Goal: Information Seeking & Learning: Check status

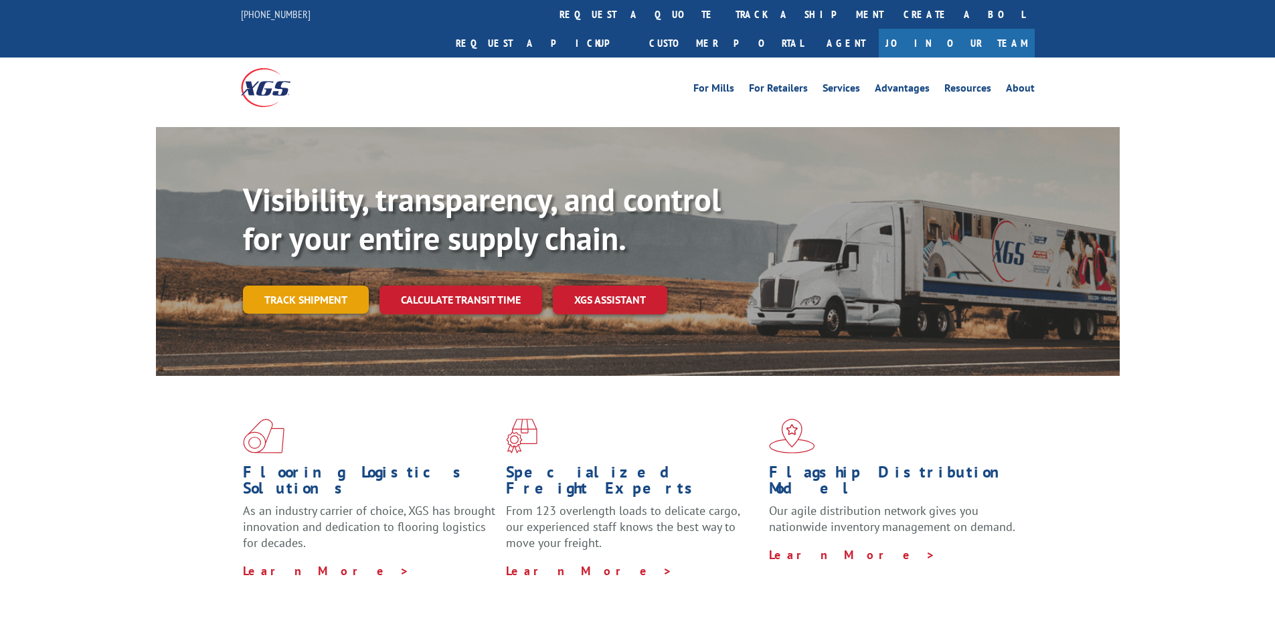
click at [331, 286] on link "Track shipment" at bounding box center [306, 300] width 126 height 28
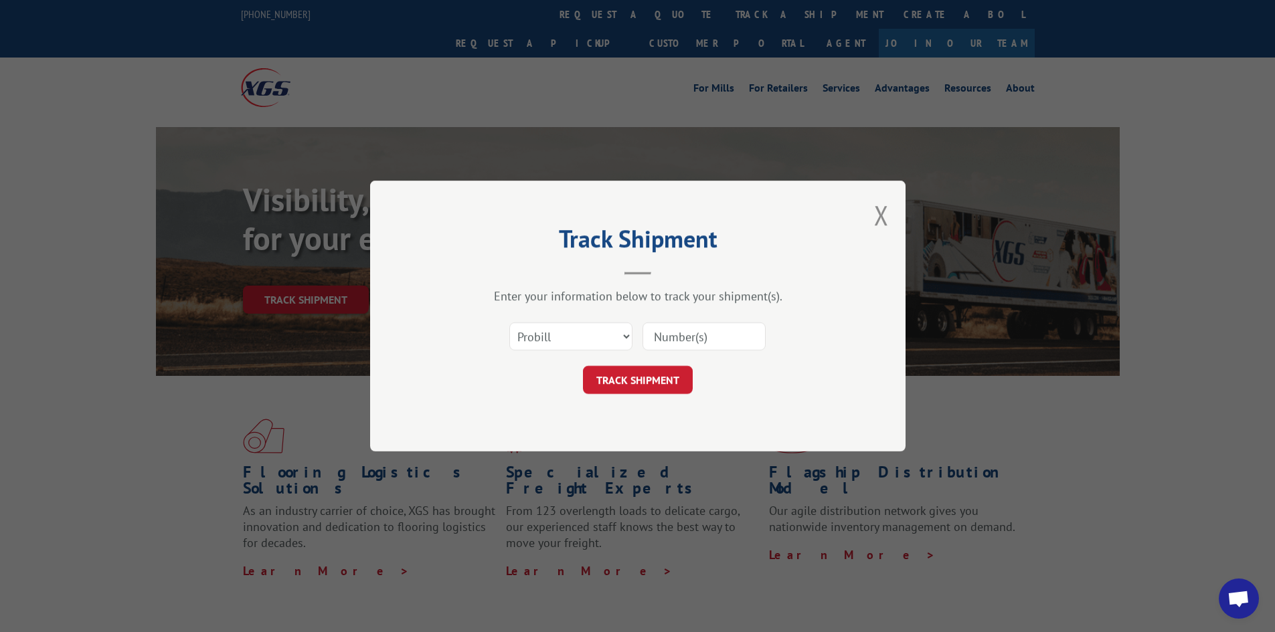
paste input "2845860"
type input "2845860"
click at [666, 372] on button "TRACK SHIPMENT" at bounding box center [638, 380] width 110 height 28
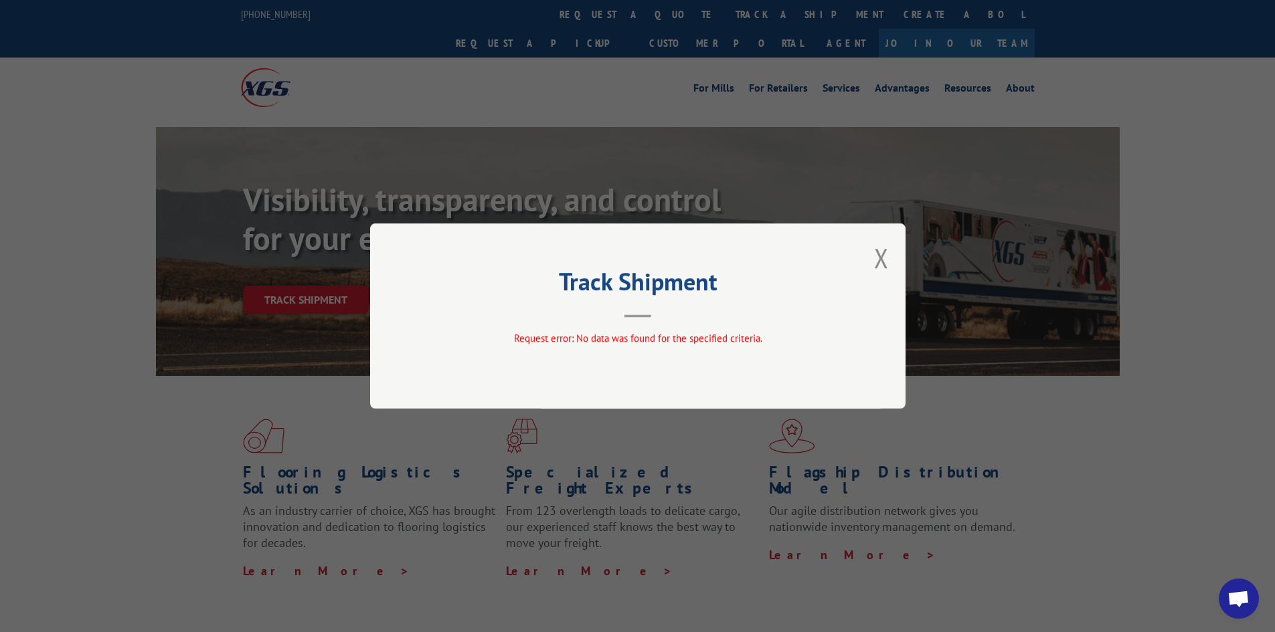
click at [637, 338] on span "Request error: No data was found for the specified criteria." at bounding box center [637, 338] width 248 height 13
click at [867, 255] on div "Track Shipment Request error: No data was found for the specified criteria." at bounding box center [637, 315] width 535 height 185
click at [883, 254] on button "Close modal" at bounding box center [881, 257] width 15 height 35
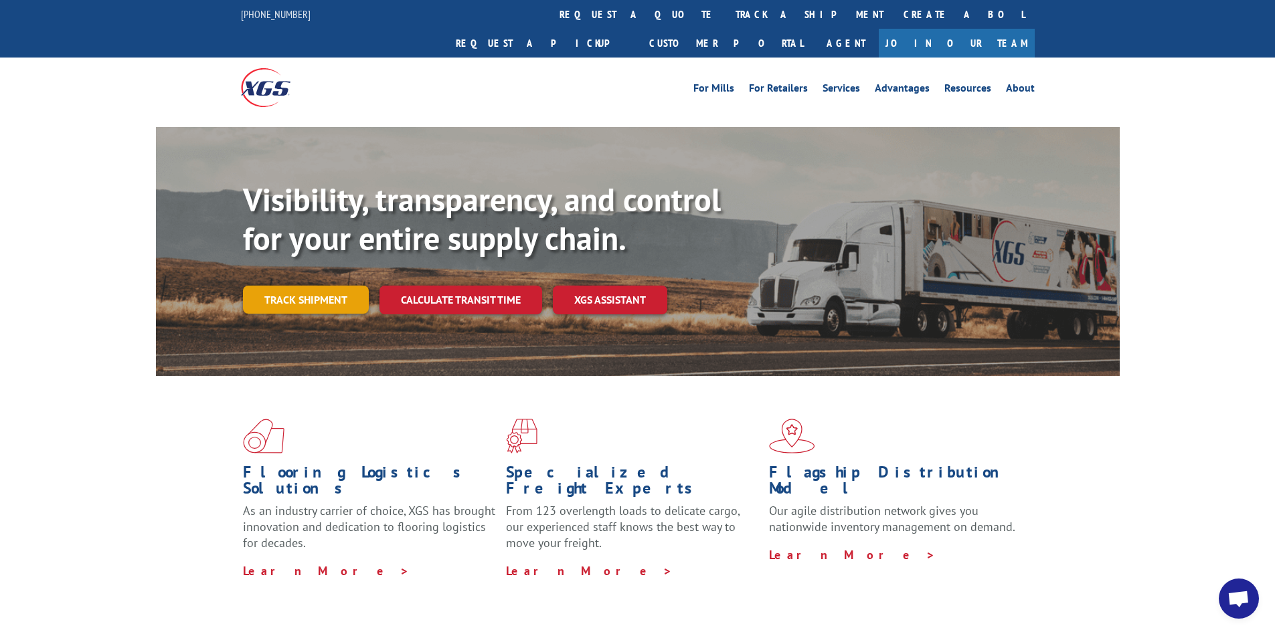
click at [260, 286] on link "Track shipment" at bounding box center [306, 300] width 126 height 28
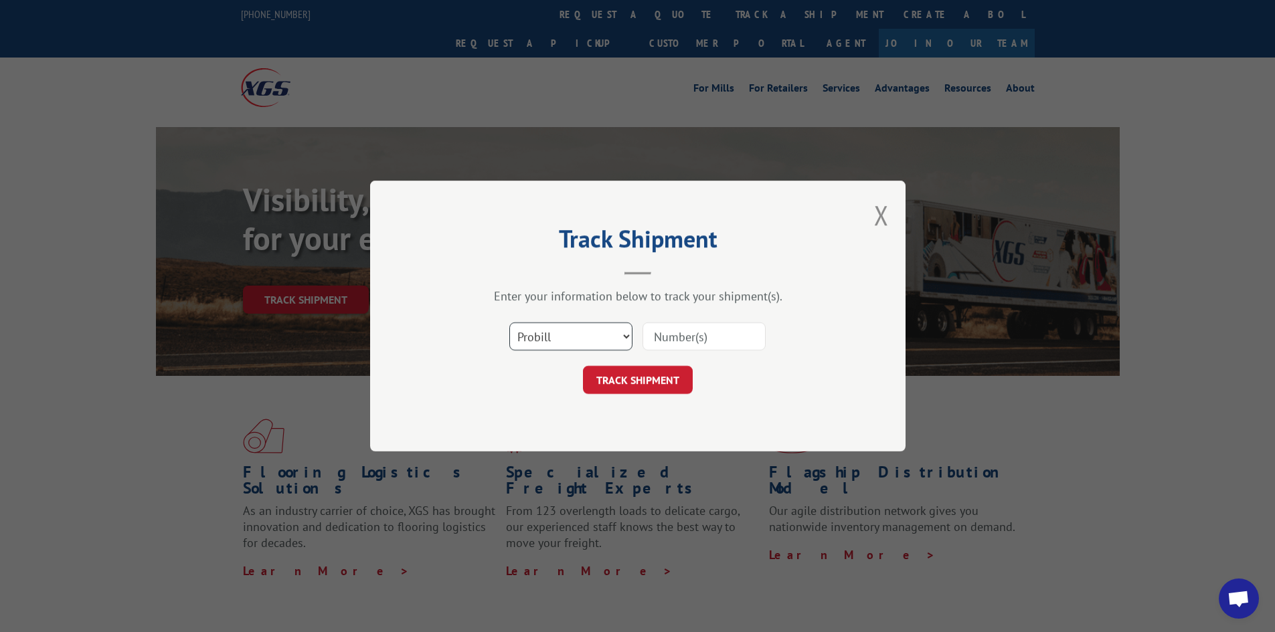
click at [600, 336] on select "Select category... Probill BOL PO" at bounding box center [570, 337] width 123 height 28
select select "bol"
click at [509, 323] on select "Select category... Probill BOL PO" at bounding box center [570, 337] width 123 height 28
click at [700, 341] on input at bounding box center [703, 337] width 123 height 28
paste input "2845860"
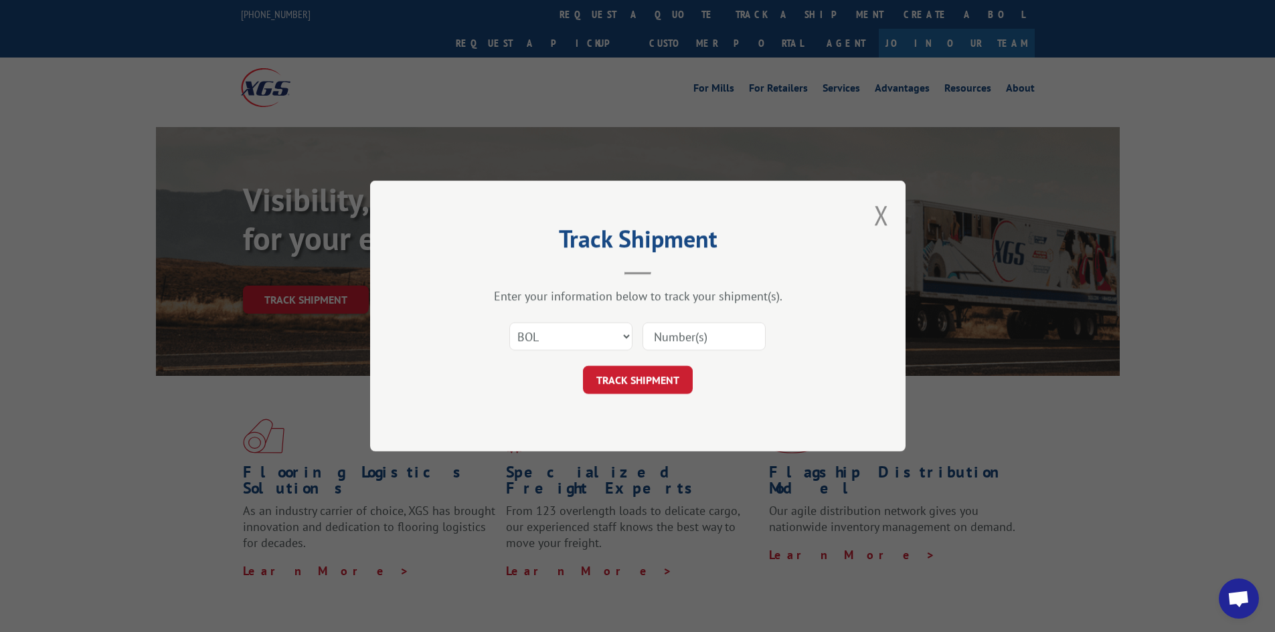
type input "2845860"
click at [673, 385] on button "TRACK SHIPMENT" at bounding box center [638, 380] width 110 height 28
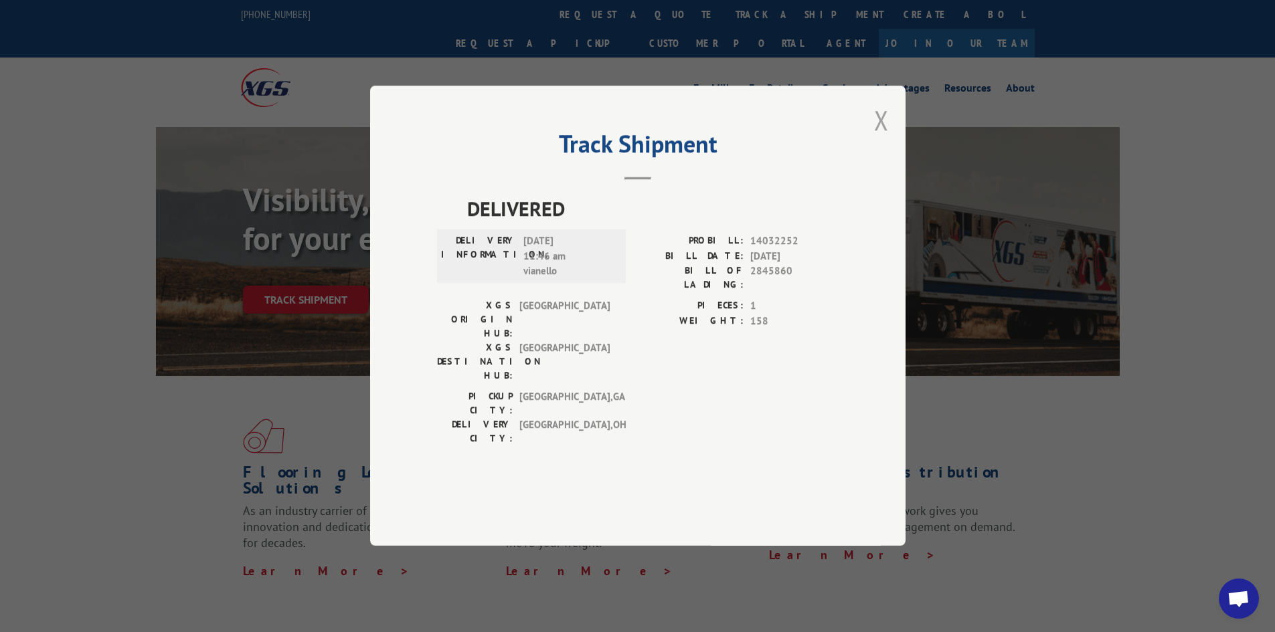
click at [883, 138] on button "Close modal" at bounding box center [881, 119] width 15 height 35
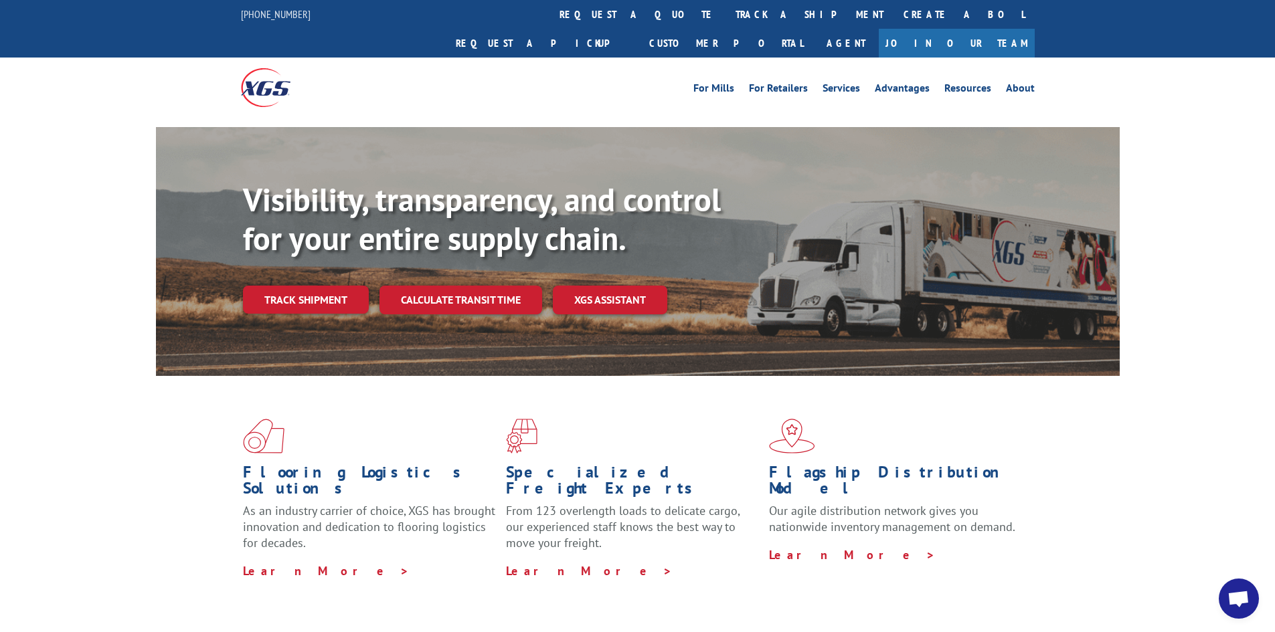
drag, startPoint x: 278, startPoint y: 268, endPoint x: 335, endPoint y: 266, distance: 56.2
click at [278, 286] on link "Track shipment" at bounding box center [306, 300] width 126 height 28
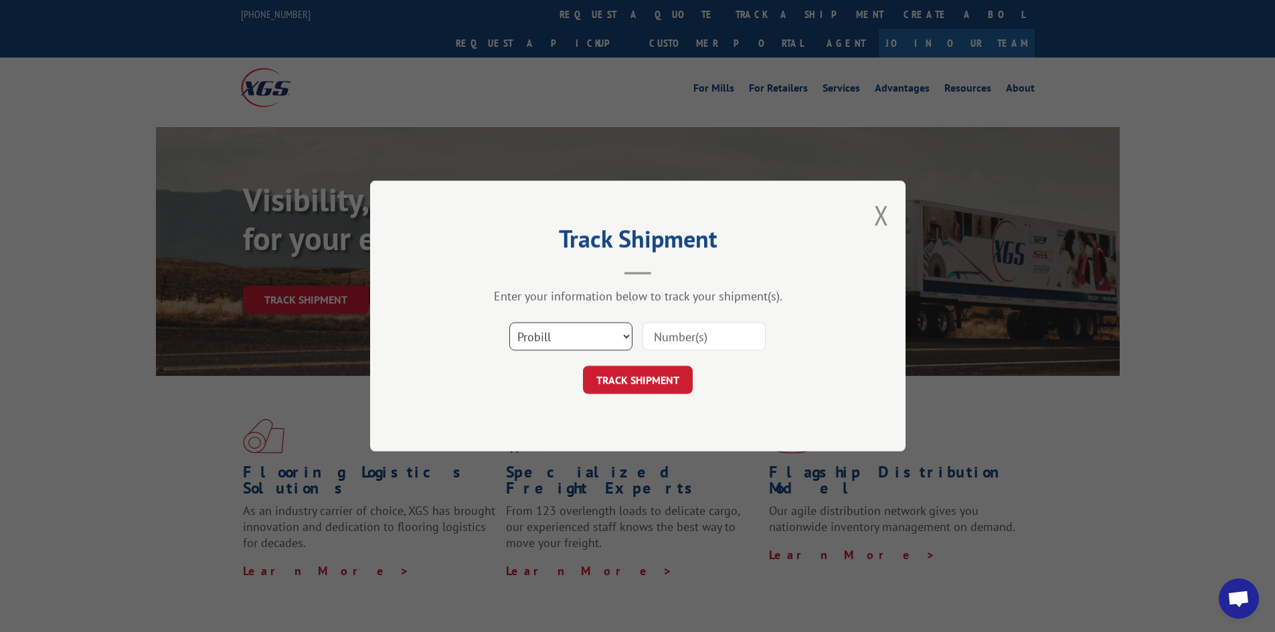
click at [549, 342] on select "Select category... Probill BOL PO" at bounding box center [570, 337] width 123 height 28
select select "po"
click at [509, 323] on select "Select category... Probill BOL PO" at bounding box center [570, 337] width 123 height 28
click at [703, 357] on div "Select category... Probill BOL PO" at bounding box center [637, 337] width 401 height 44
click at [701, 341] on input at bounding box center [703, 337] width 123 height 28
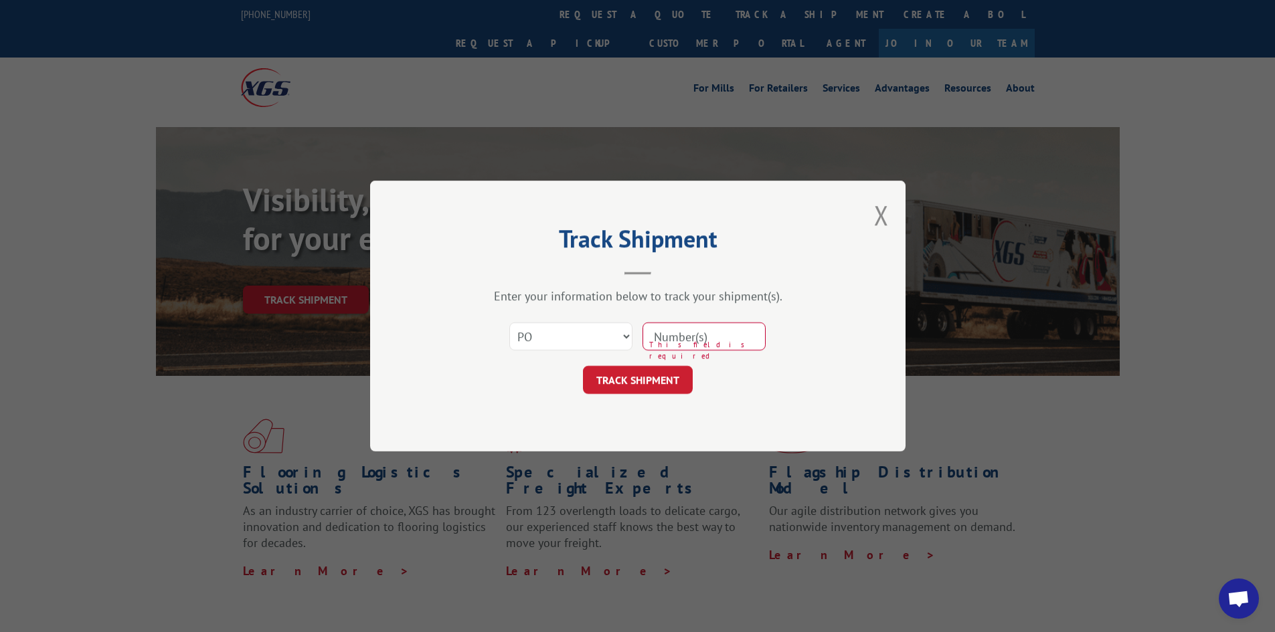
click at [673, 335] on input at bounding box center [703, 337] width 123 height 28
paste input "71725NW"
type input "71725NW"
click at [660, 378] on button "TRACK SHIPMENT" at bounding box center [638, 380] width 110 height 28
